Goal: Information Seeking & Learning: Learn about a topic

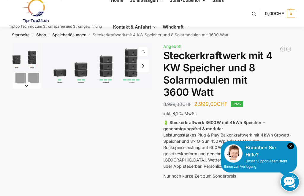
click at [209, 146] on icon "×" at bounding box center [291, 146] width 7 height 7
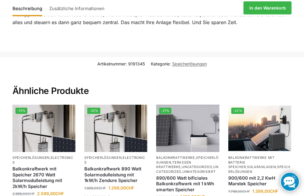
scroll to position [1060, 0]
click at [60, 124] on img at bounding box center [43, 128] width 63 height 47
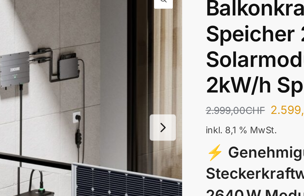
click at [80, 42] on img "1 / 4" at bounding box center [82, 112] width 140 height 140
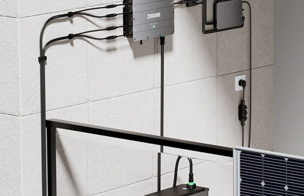
click at [68, 43] on img at bounding box center [152, 98] width 196 height 196
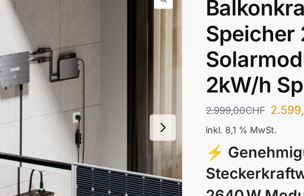
click at [137, 106] on button "Next slide" at bounding box center [143, 112] width 12 height 12
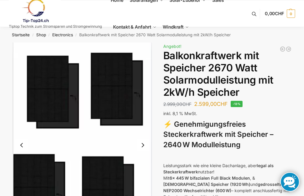
click at [144, 145] on button "Next slide" at bounding box center [143, 145] width 12 height 12
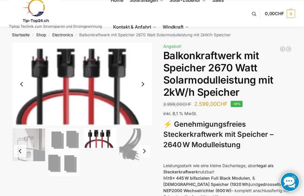
click at [147, 151] on button "Next slide" at bounding box center [144, 151] width 12 height 12
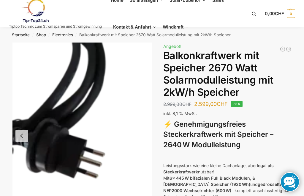
click at [138, 146] on img "4 / 4" at bounding box center [82, 135] width 140 height 186
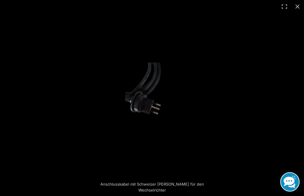
click at [300, 8] on button "Close (Esc)" at bounding box center [297, 6] width 13 height 13
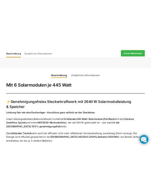
scroll to position [488, 0]
